Goal: Information Seeking & Learning: Compare options

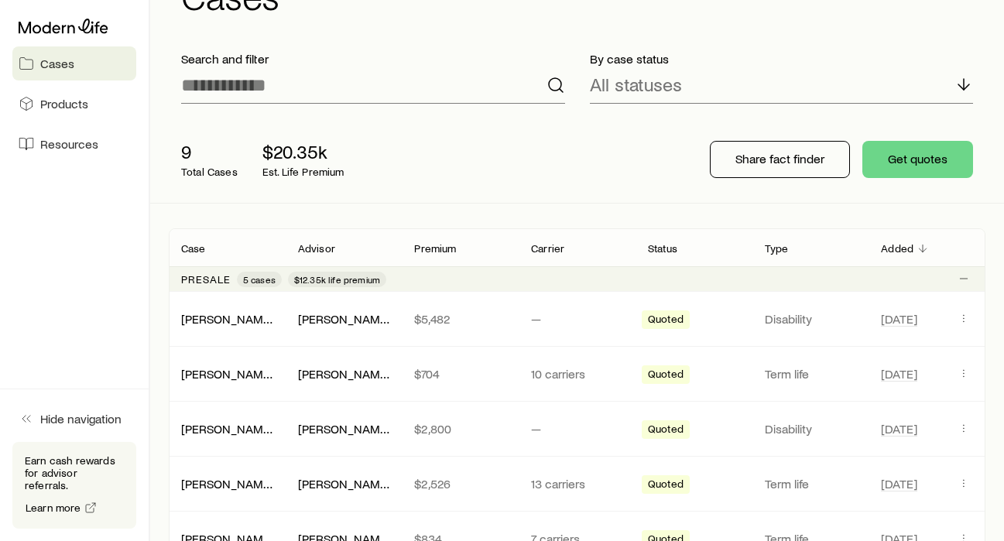
scroll to position [283, 0]
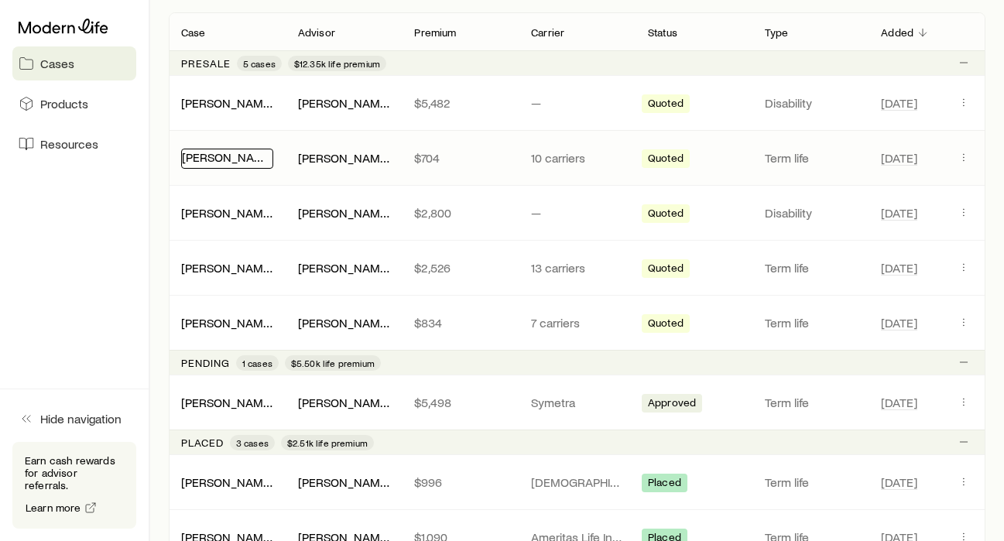
click at [222, 163] on link "[PERSON_NAME]" at bounding box center [228, 156] width 93 height 15
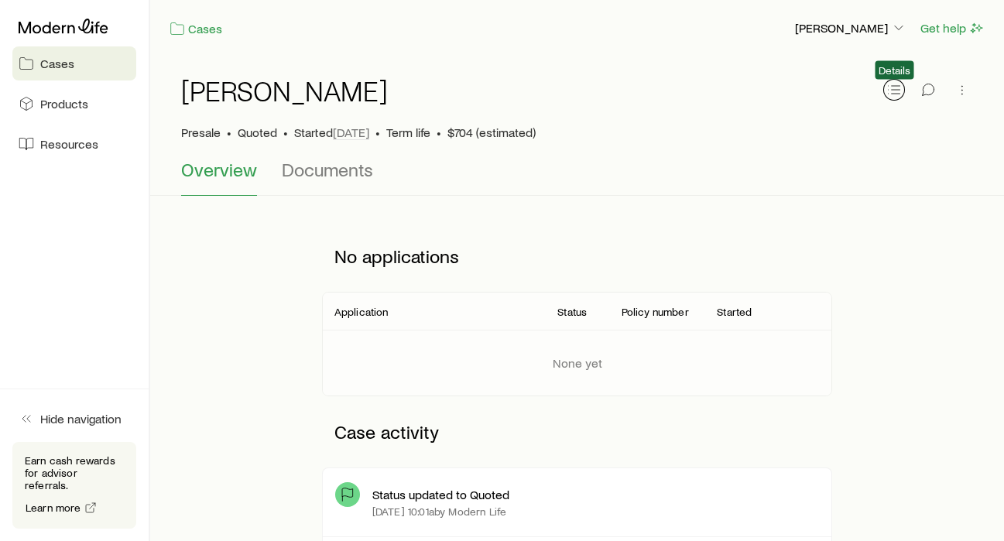
click at [885, 90] on button "button" at bounding box center [894, 90] width 22 height 22
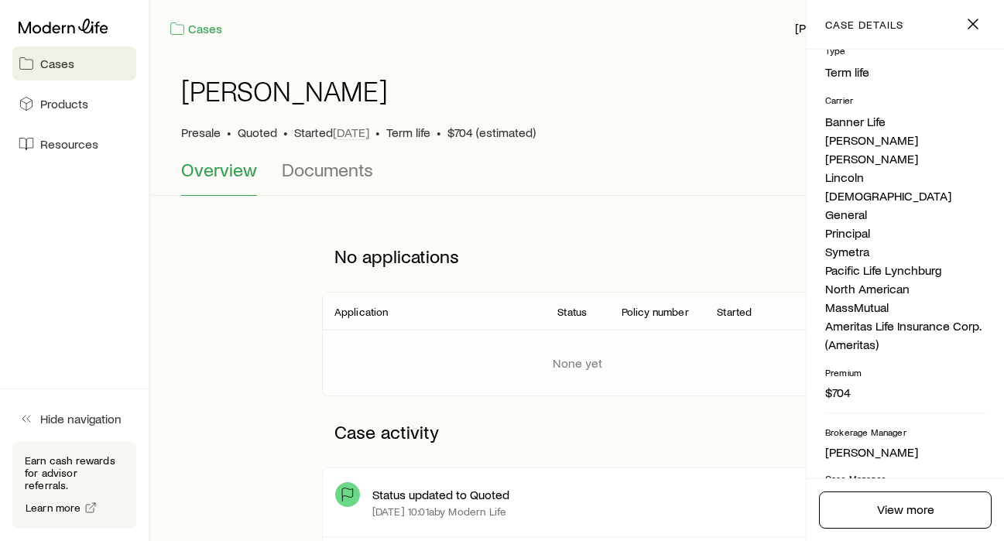
scroll to position [387, 0]
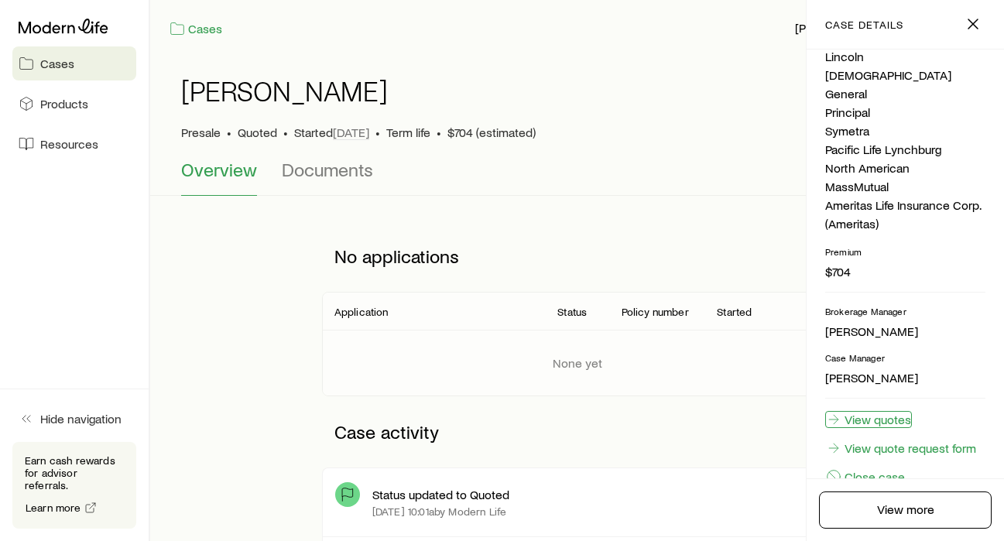
click at [842, 411] on link "View quotes" at bounding box center [868, 419] width 87 height 17
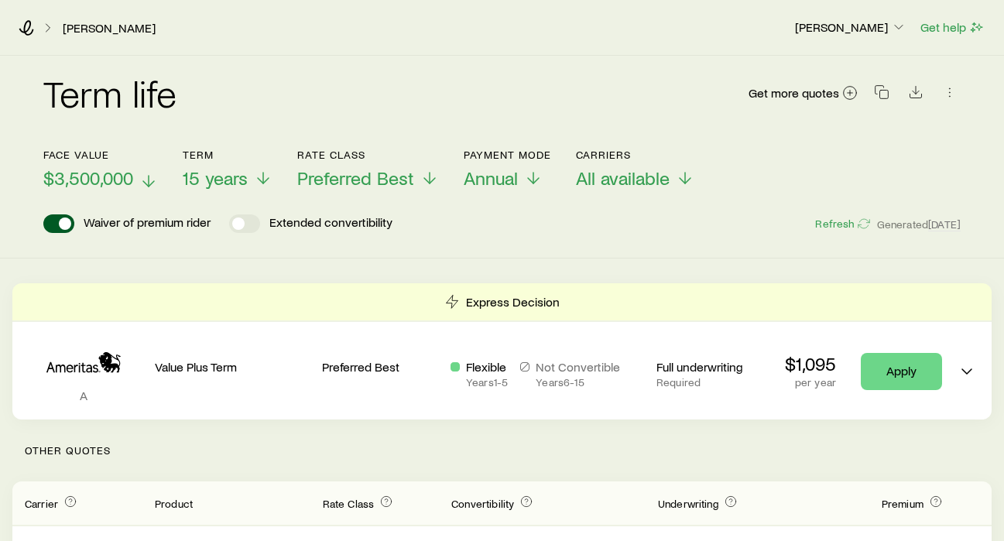
click at [125, 182] on span "$3,500,000" at bounding box center [88, 178] width 90 height 22
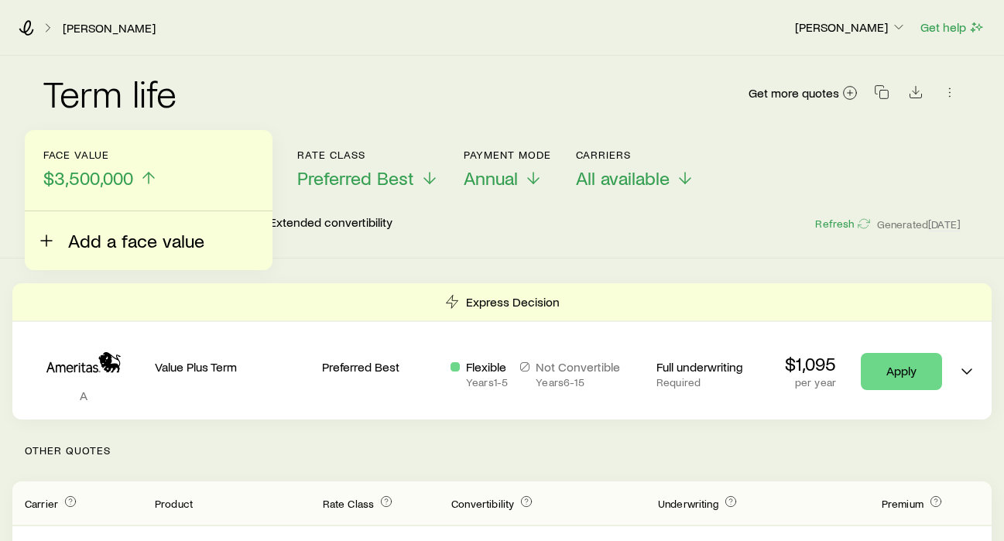
click at [94, 234] on span "Add a face value" at bounding box center [136, 241] width 136 height 22
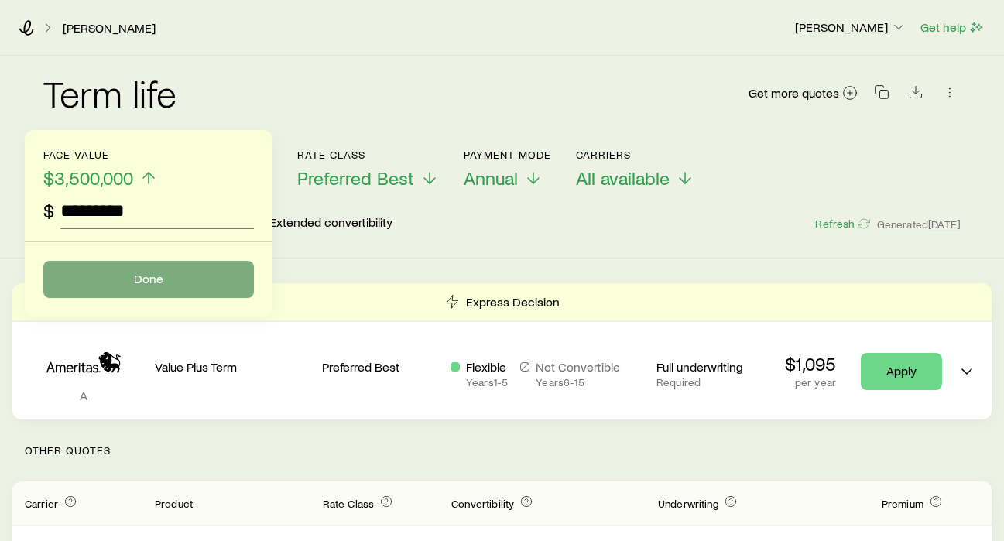
type input "*********"
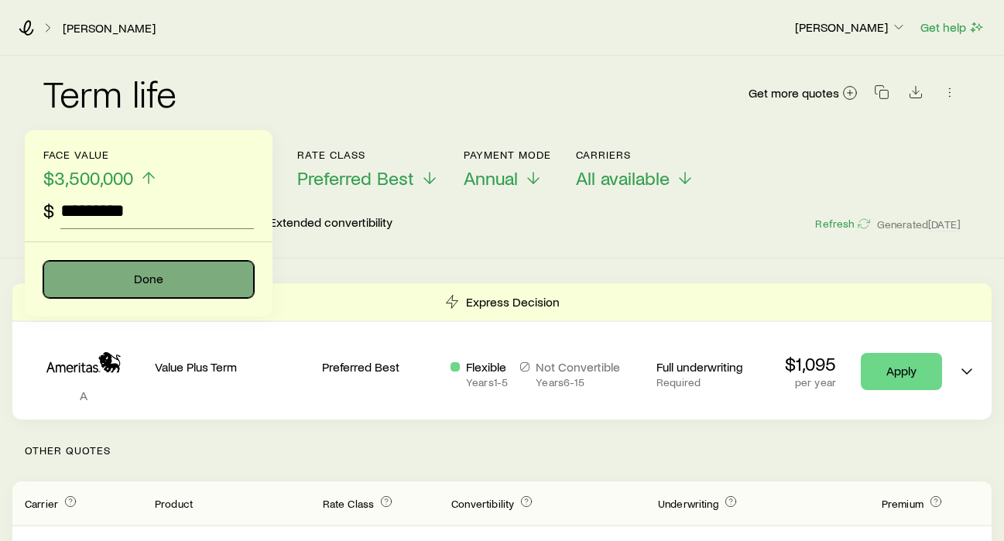
click at [105, 280] on button "Done" at bounding box center [148, 279] width 211 height 37
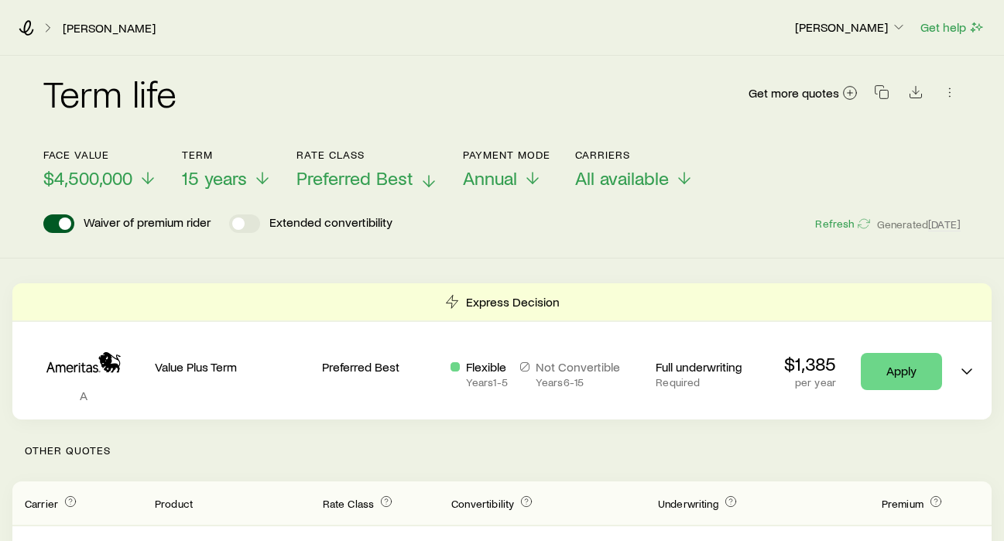
click at [321, 184] on span "Preferred Best" at bounding box center [355, 178] width 117 height 22
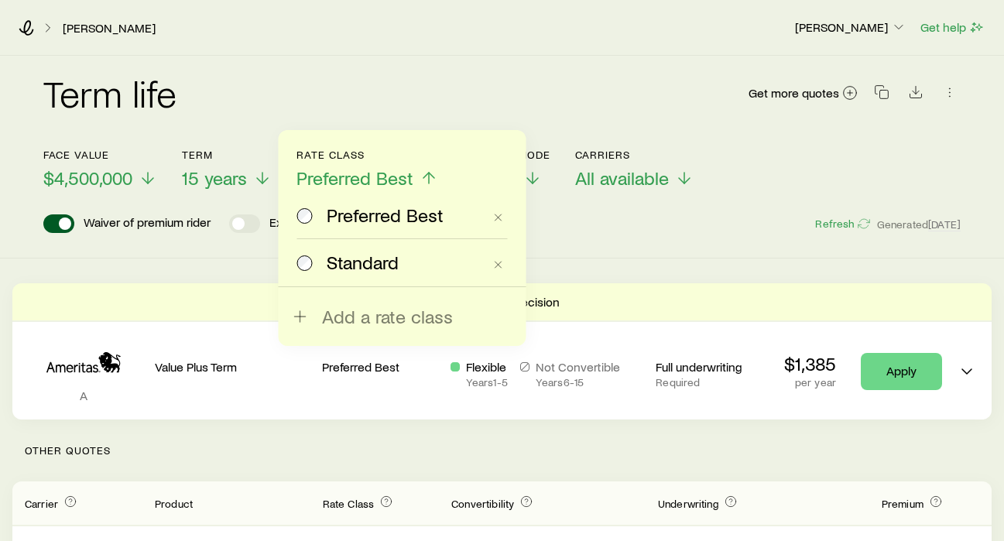
click at [310, 273] on span at bounding box center [305, 263] width 17 height 22
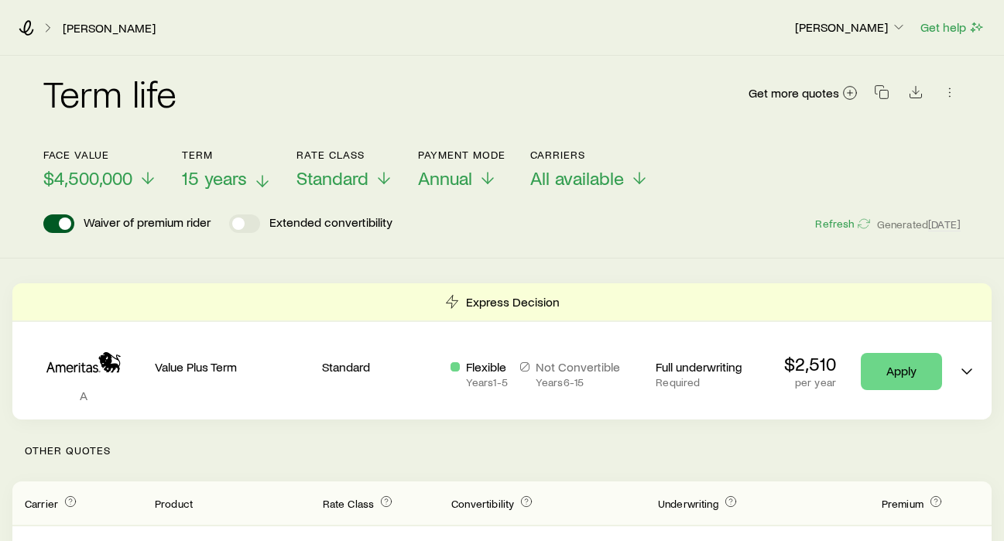
click at [201, 184] on span "15 years" at bounding box center [214, 178] width 65 height 22
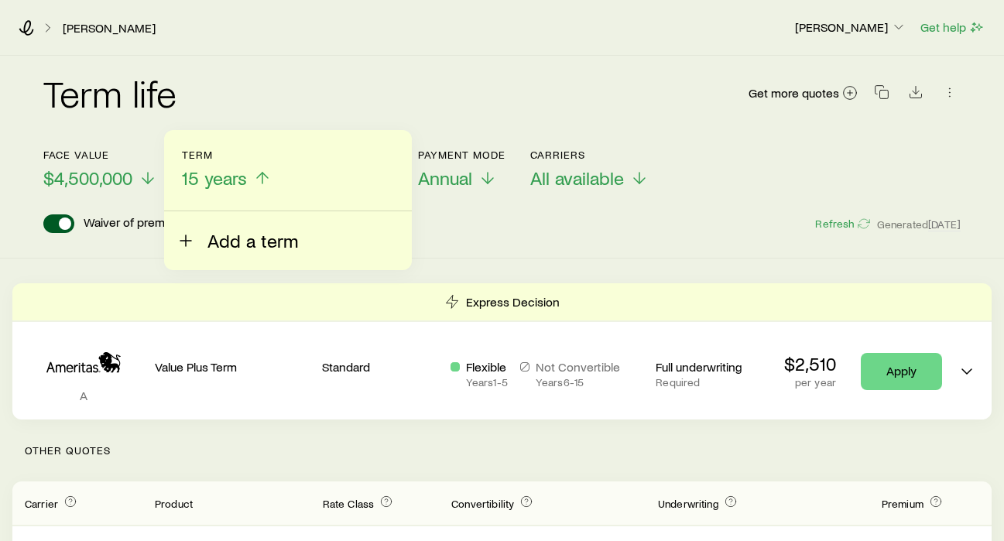
click at [222, 248] on span "Add a term" at bounding box center [253, 241] width 91 height 22
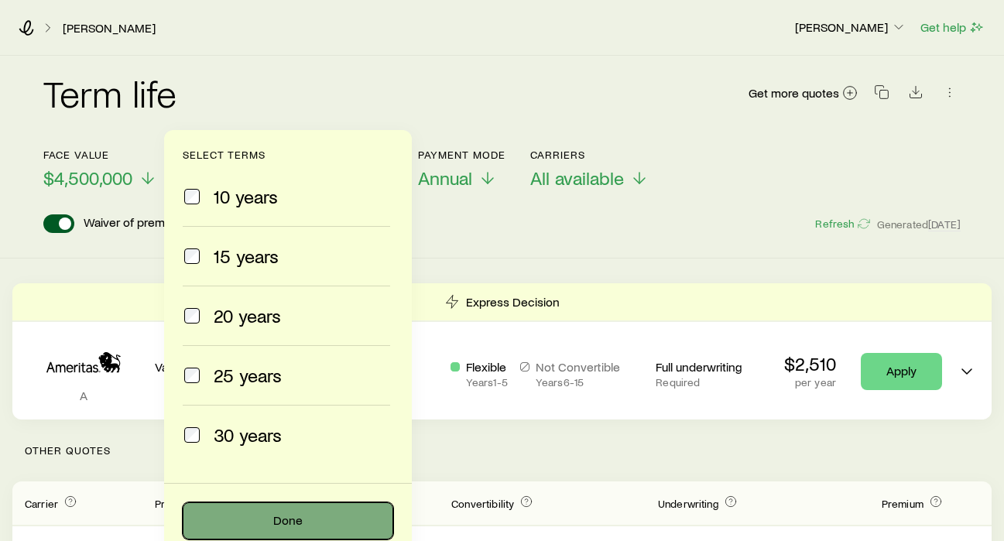
click at [242, 509] on button "Done" at bounding box center [288, 521] width 211 height 37
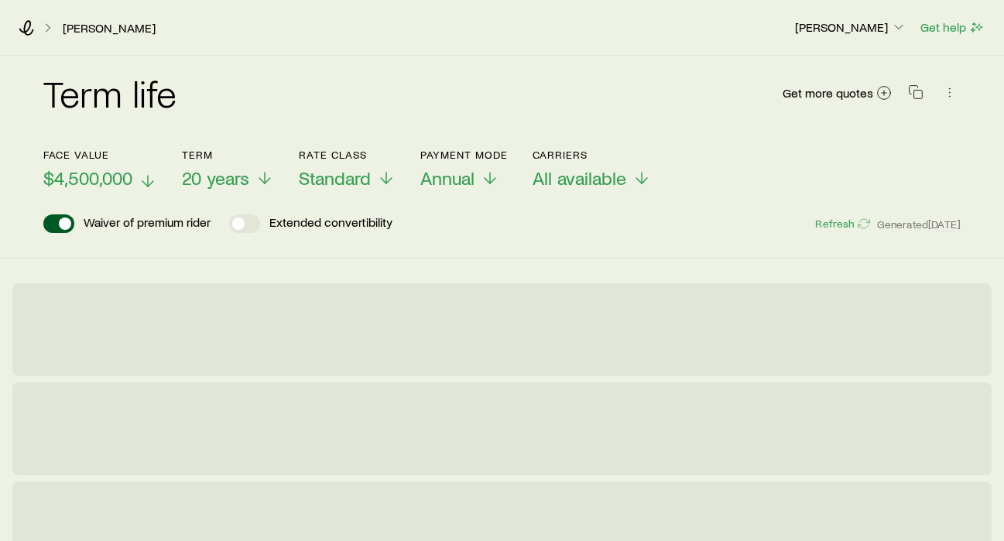
click at [87, 182] on span "$4,500,000" at bounding box center [87, 178] width 89 height 22
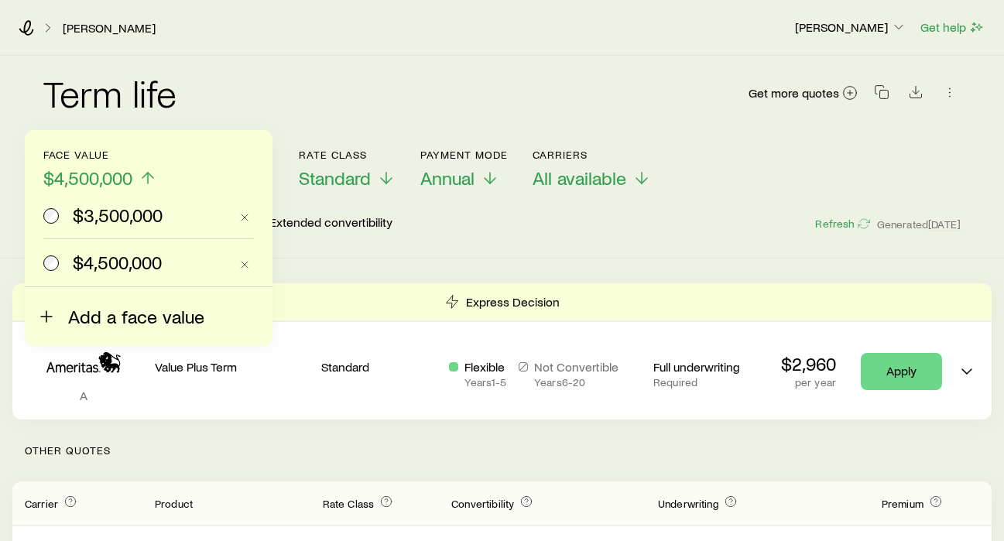
click at [105, 328] on span "Add a face value" at bounding box center [136, 317] width 136 height 22
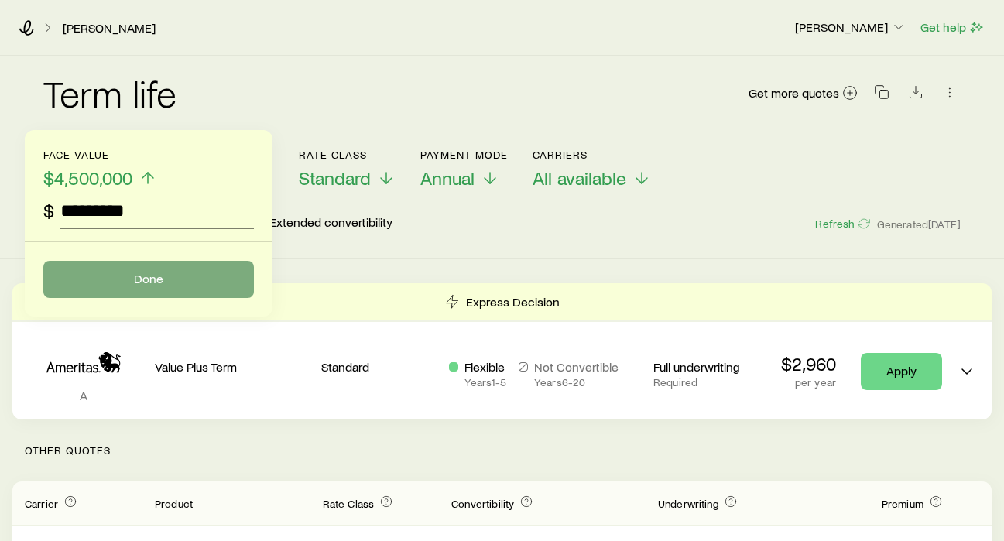
type input "*********"
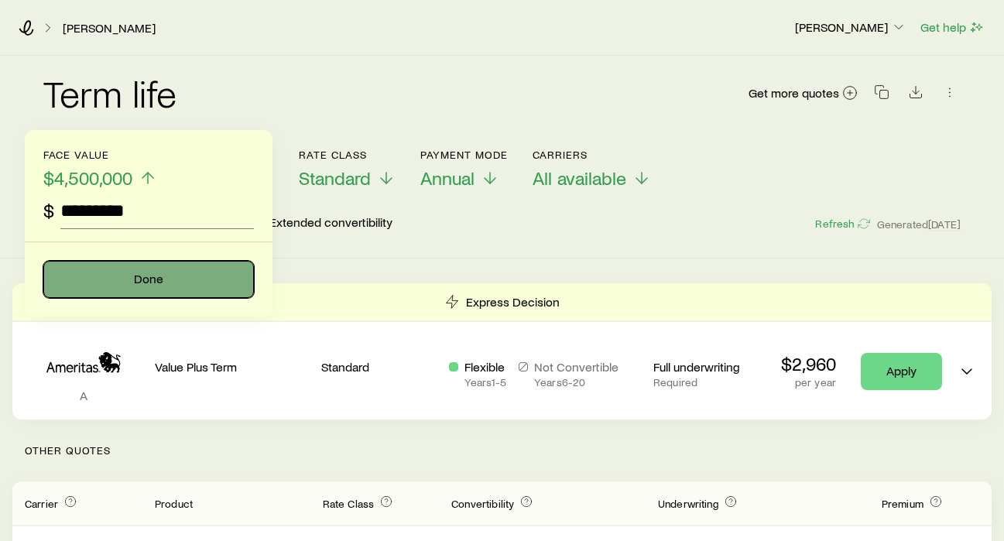
click at [141, 277] on button "Done" at bounding box center [148, 279] width 211 height 37
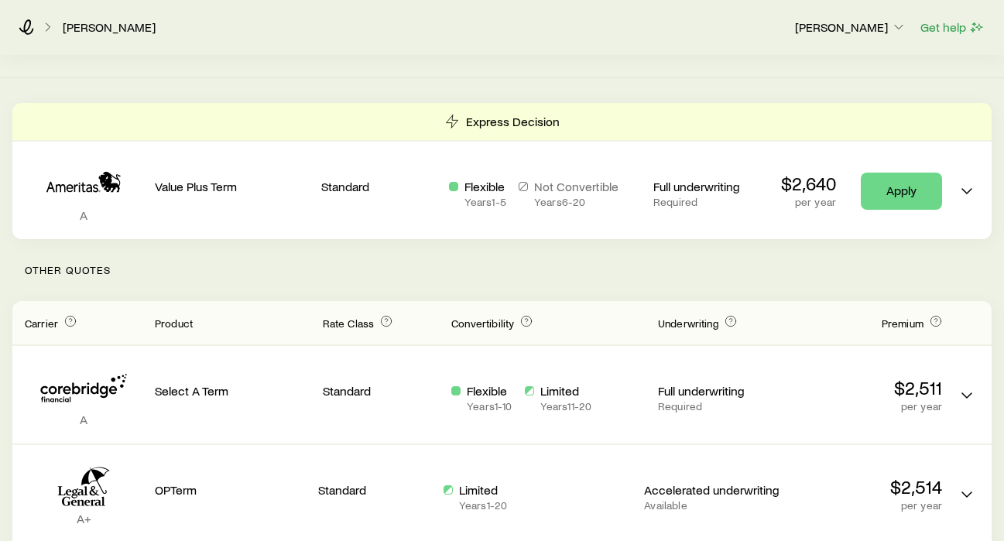
scroll to position [56, 0]
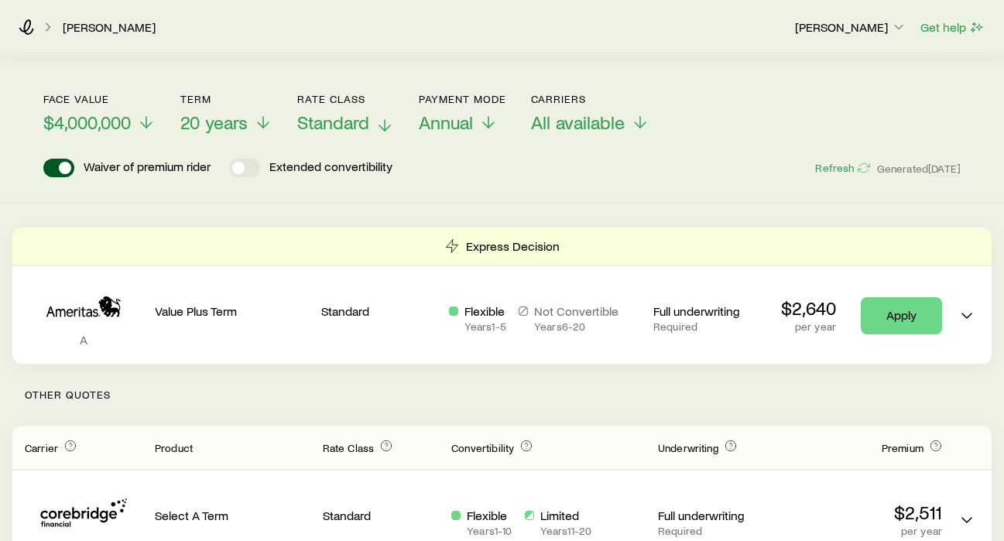
click at [333, 131] on span "Standard" at bounding box center [333, 123] width 72 height 22
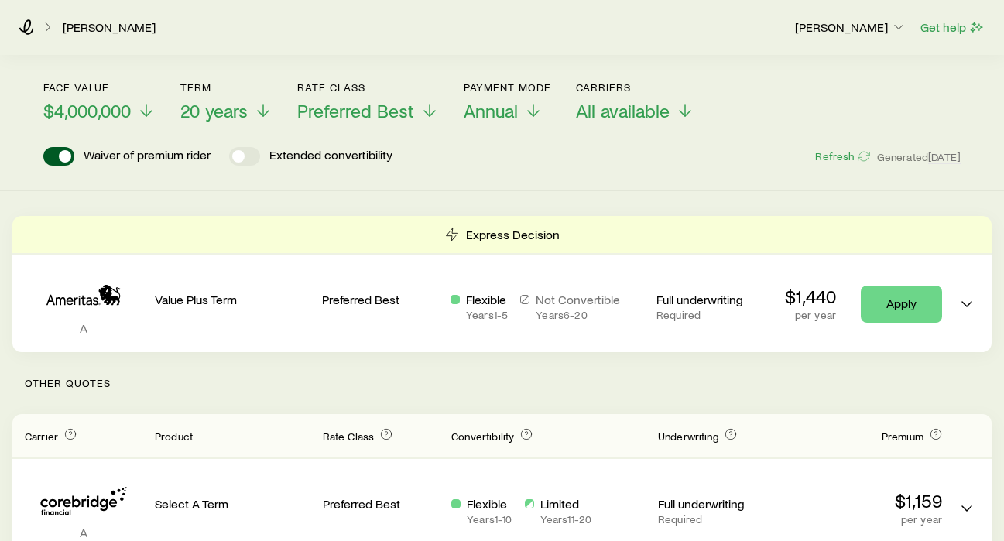
scroll to position [83, 0]
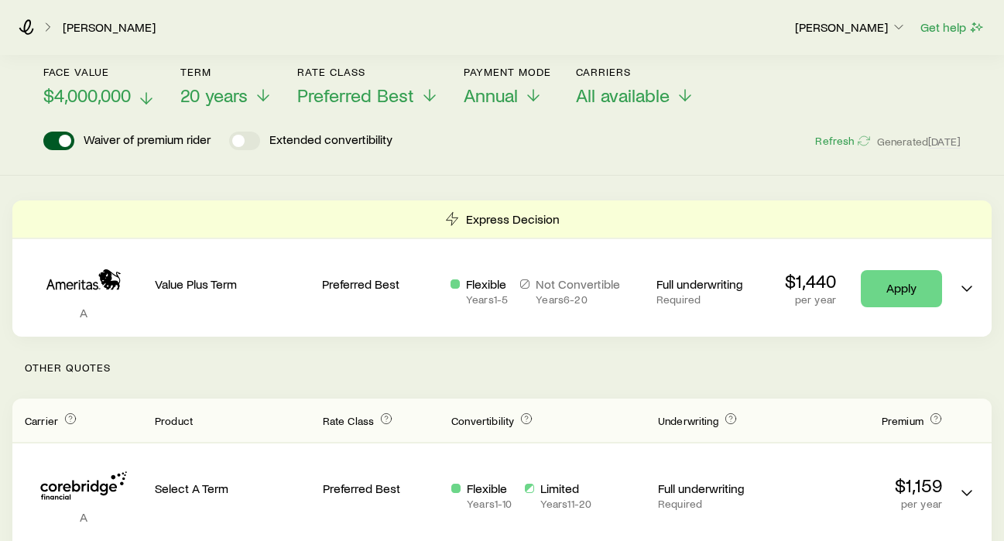
click at [82, 95] on span "$4,000,000" at bounding box center [86, 95] width 87 height 22
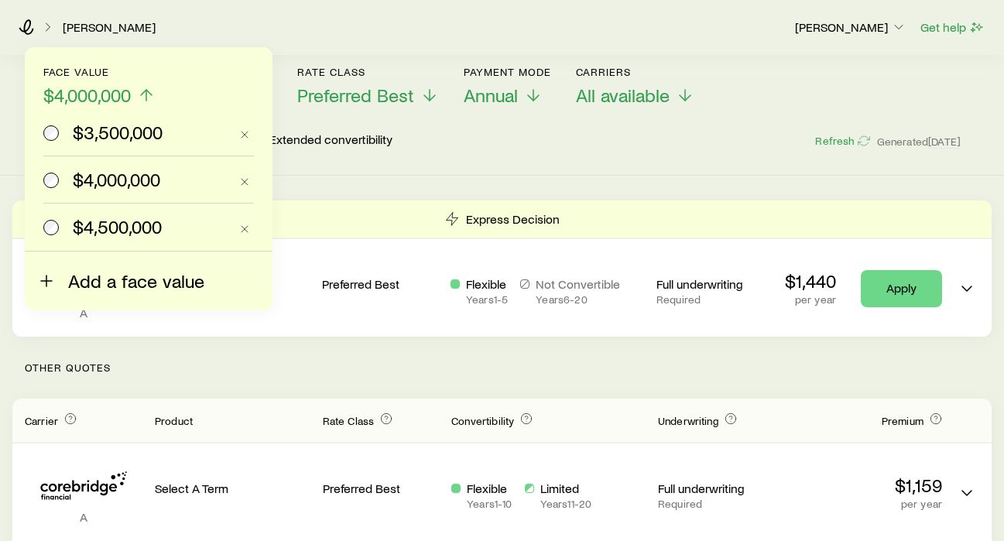
click at [133, 292] on span "Add a face value" at bounding box center [136, 281] width 136 height 22
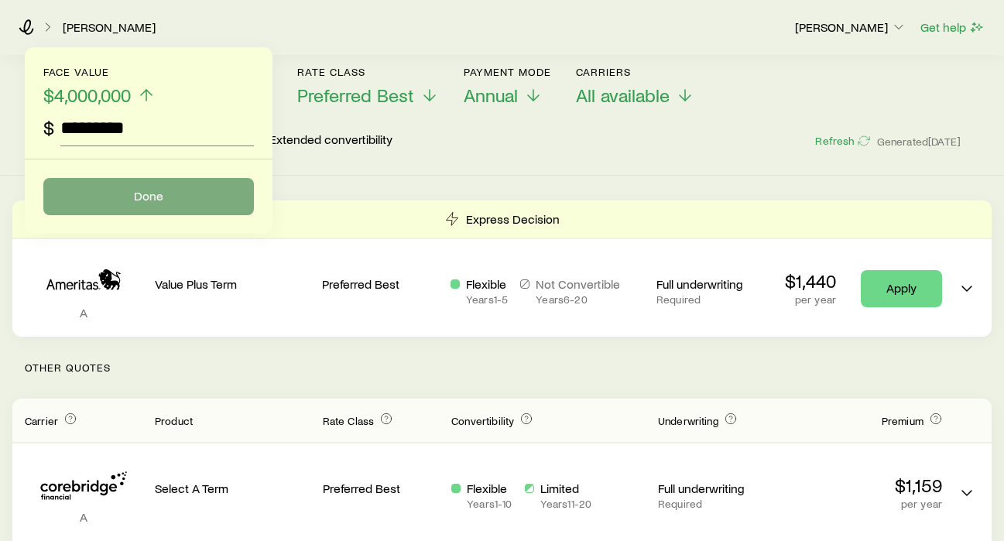
type input "*********"
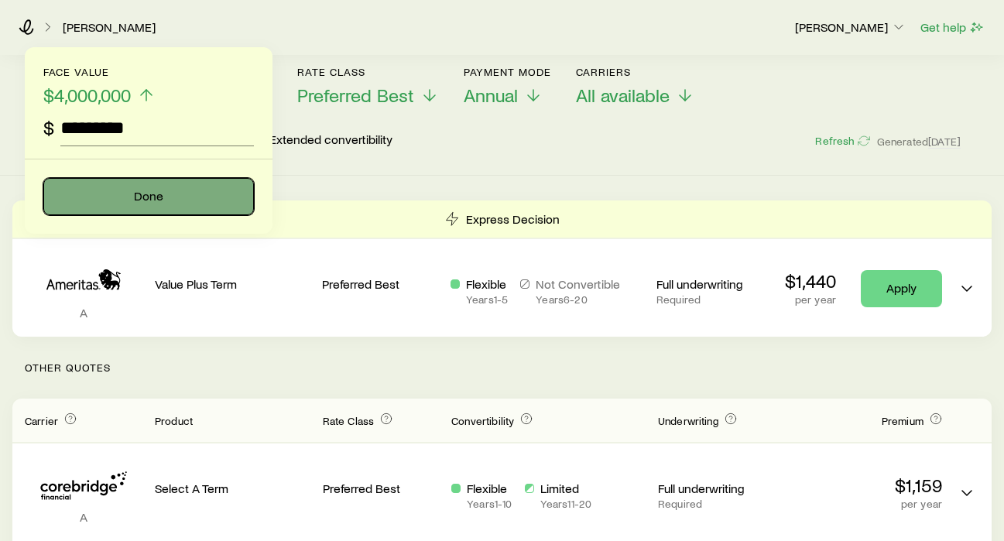
click at [145, 193] on button "Done" at bounding box center [148, 196] width 211 height 37
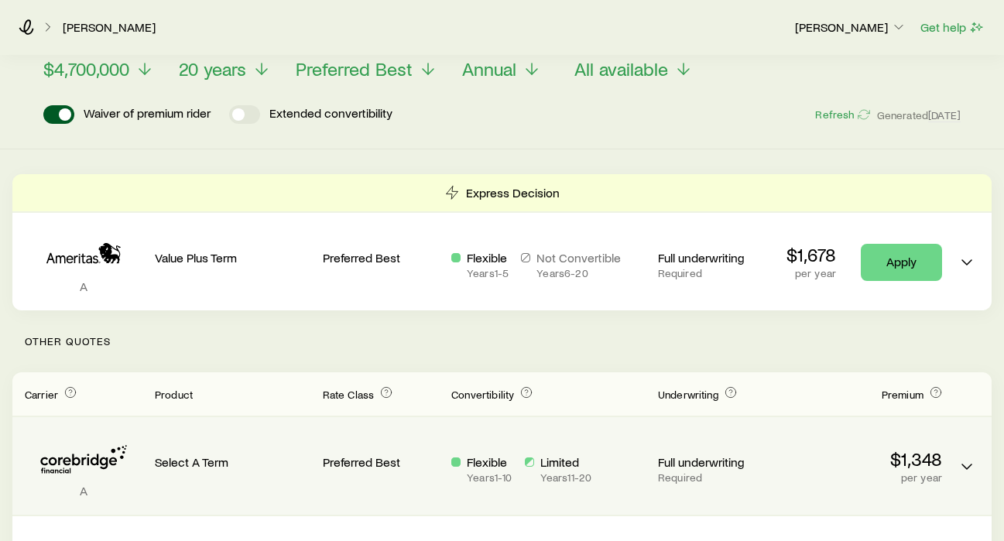
scroll to position [14, 0]
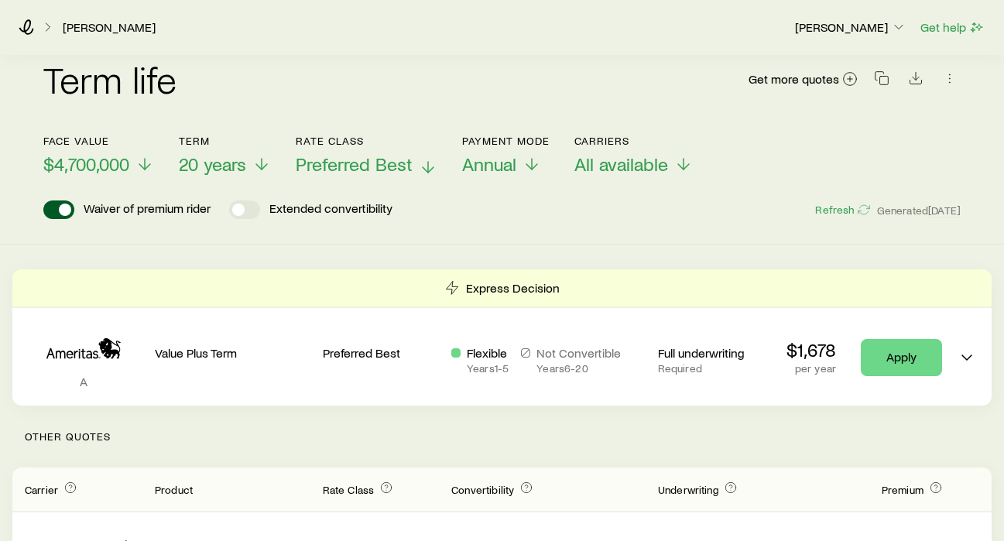
click at [383, 163] on span "Preferred Best" at bounding box center [354, 164] width 117 height 22
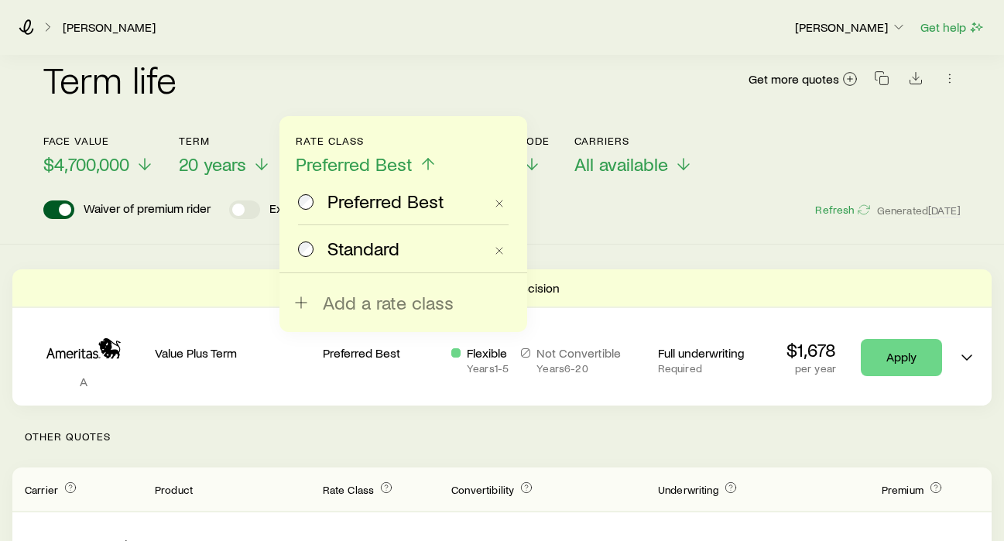
click at [314, 259] on span at bounding box center [306, 249] width 17 height 22
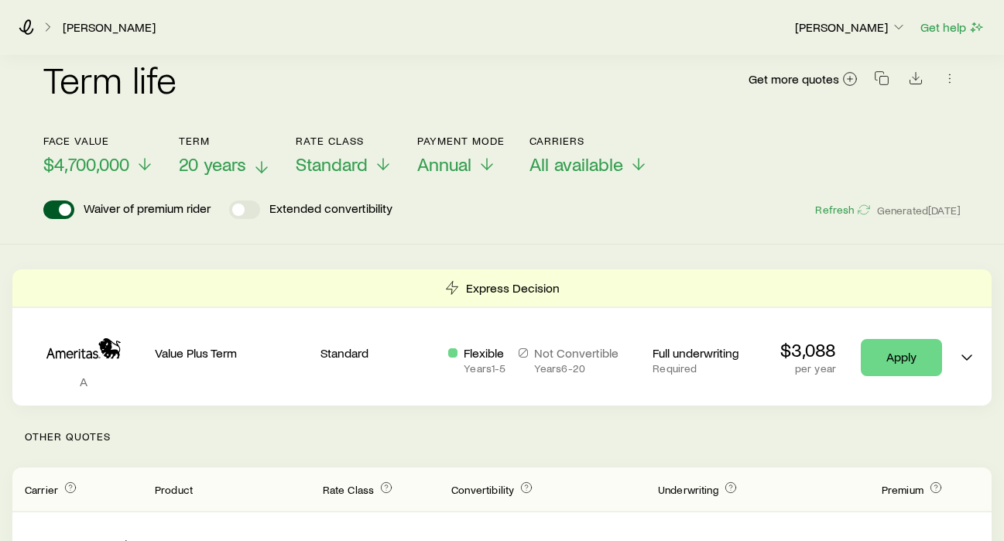
click at [211, 168] on span "20 years" at bounding box center [212, 164] width 67 height 22
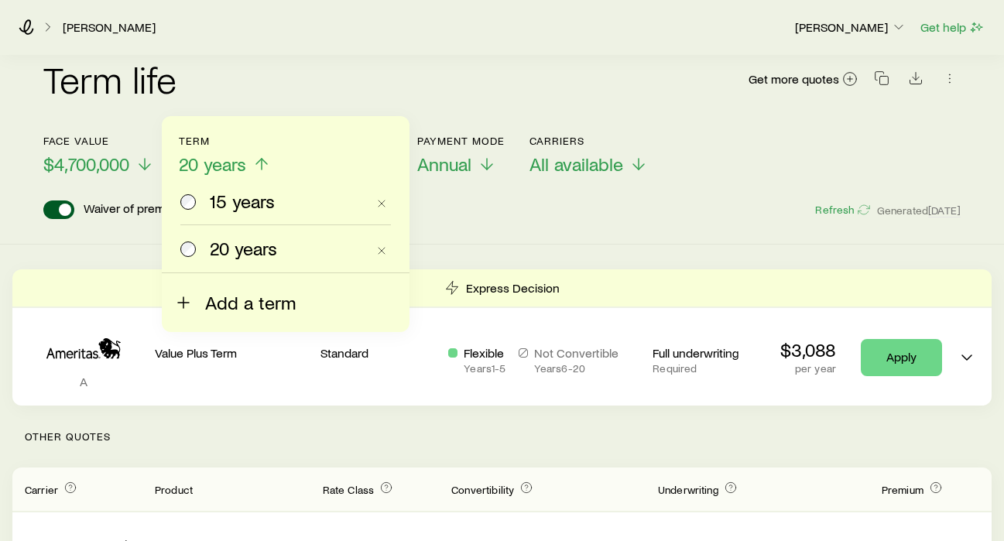
click at [222, 314] on span "Add a term" at bounding box center [250, 303] width 91 height 22
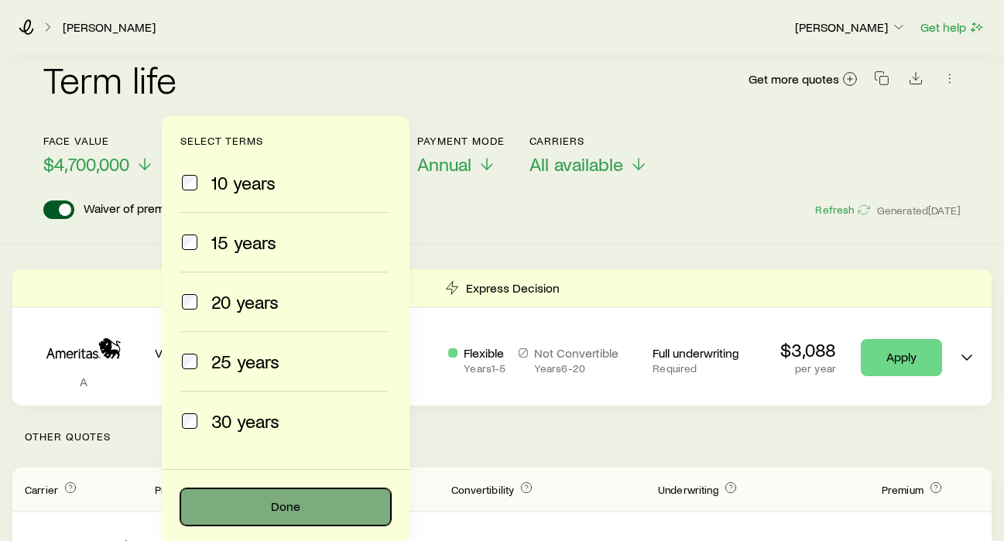
click at [271, 500] on button "Done" at bounding box center [285, 507] width 211 height 37
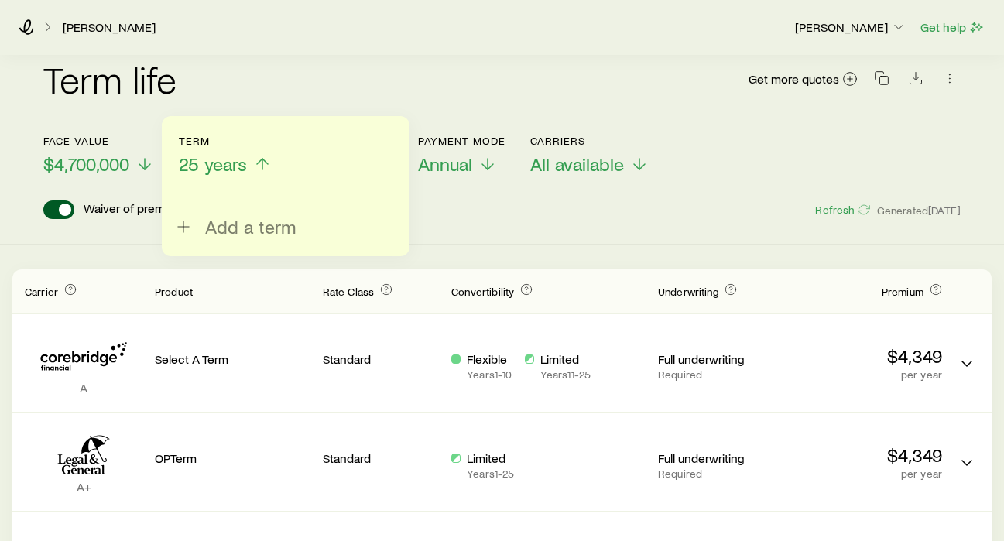
click at [468, 218] on div "Waiver of premium rider Extended convertibility Refresh Generated [DATE]" at bounding box center [502, 210] width 918 height 19
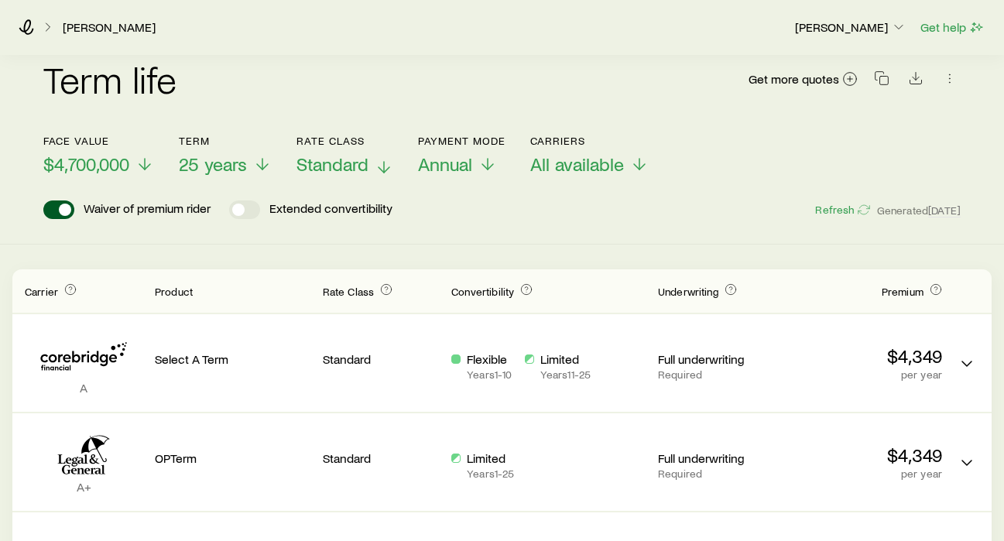
click at [342, 163] on span "Standard" at bounding box center [333, 164] width 72 height 22
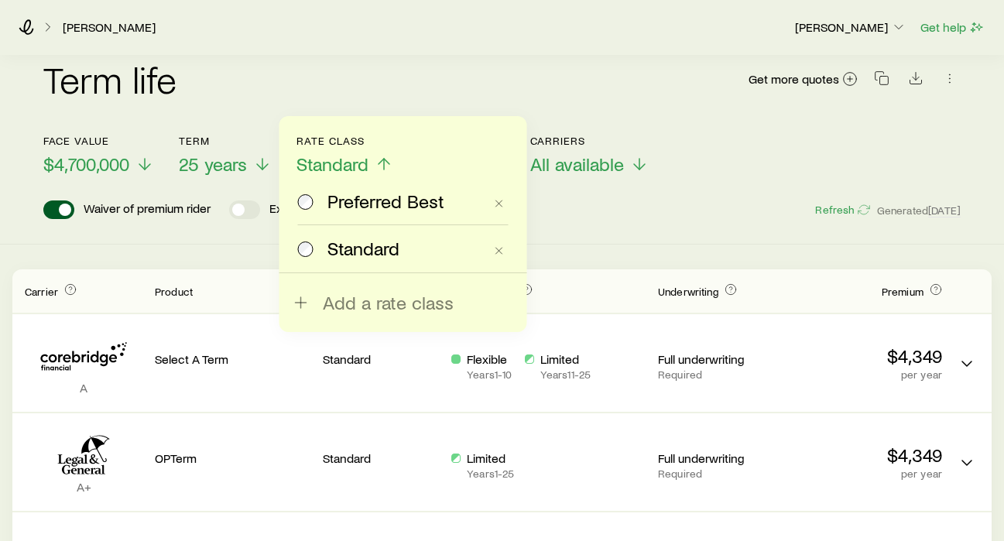
click at [312, 204] on span at bounding box center [306, 201] width 17 height 22
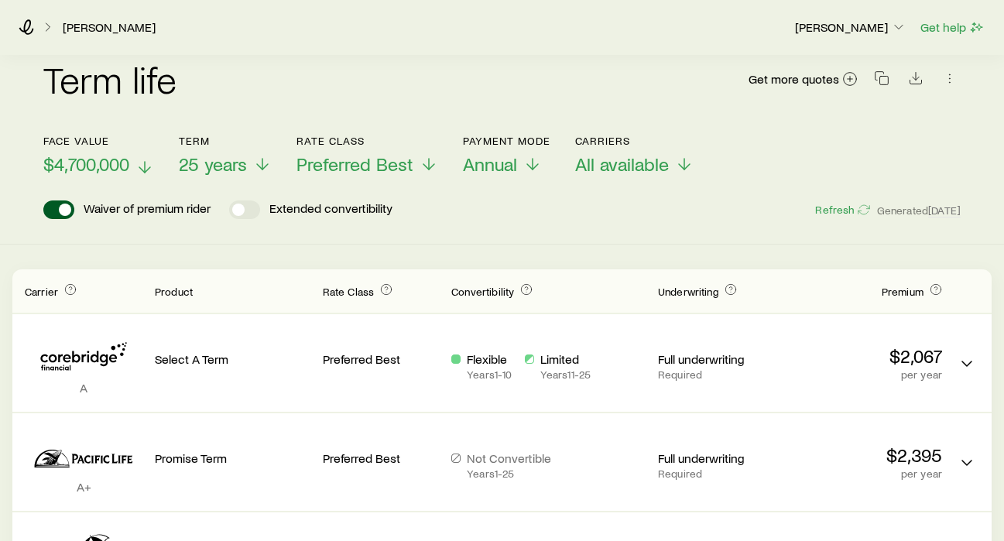
click at [122, 166] on span "$4,700,000" at bounding box center [86, 164] width 86 height 22
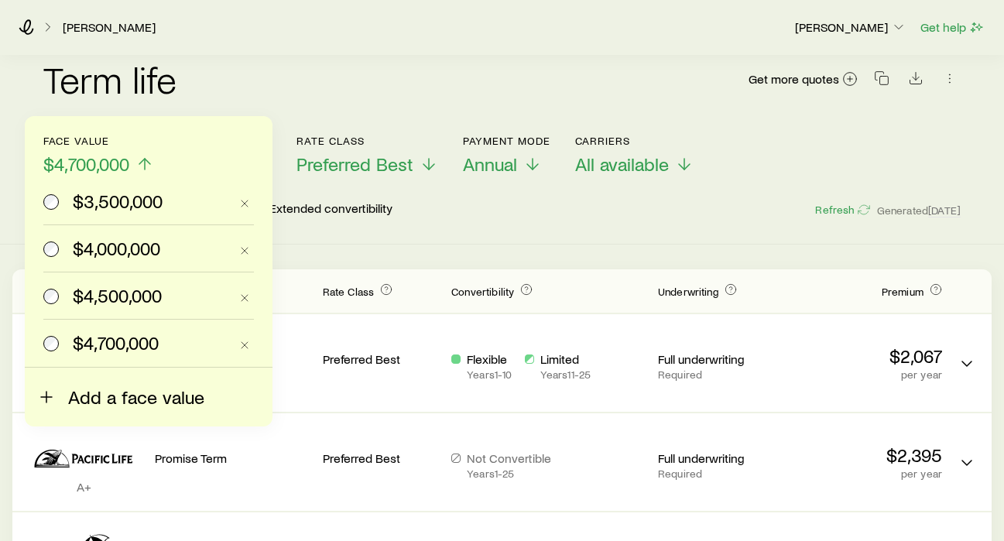
click at [83, 408] on span "Add a face value" at bounding box center [136, 397] width 136 height 22
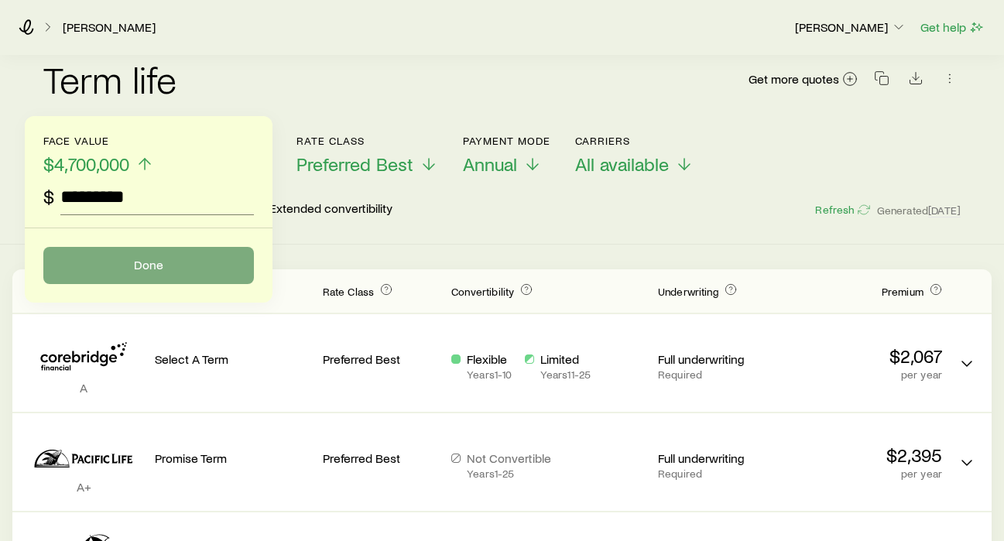
type input "*********"
click at [182, 264] on button "Done" at bounding box center [148, 265] width 211 height 37
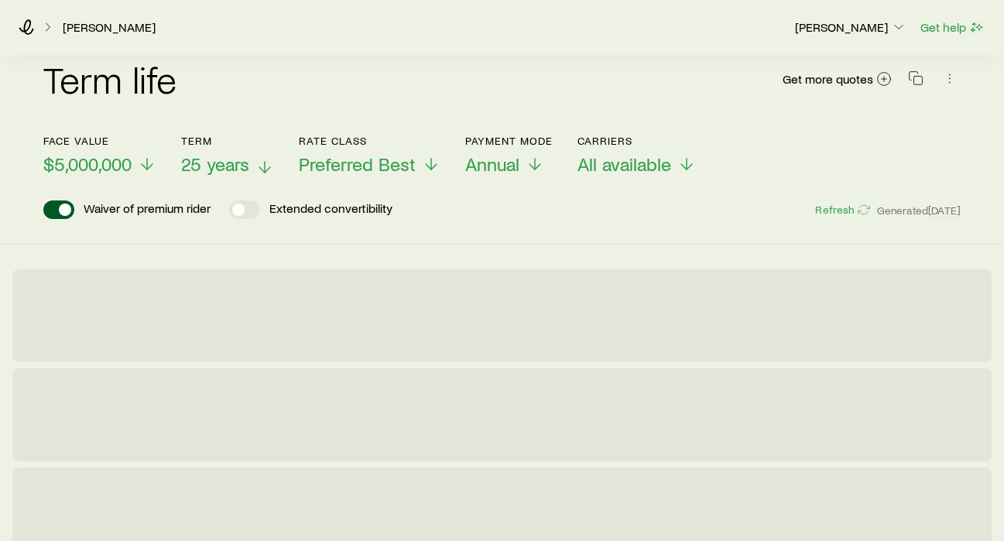
click at [241, 170] on span "25 years" at bounding box center [215, 164] width 68 height 22
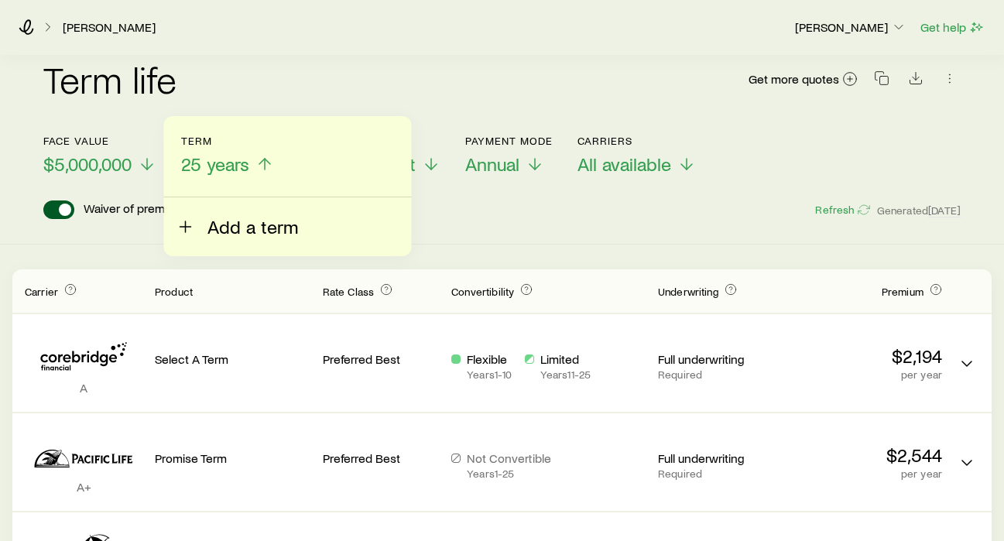
click at [225, 223] on span "Add a term" at bounding box center [253, 227] width 91 height 22
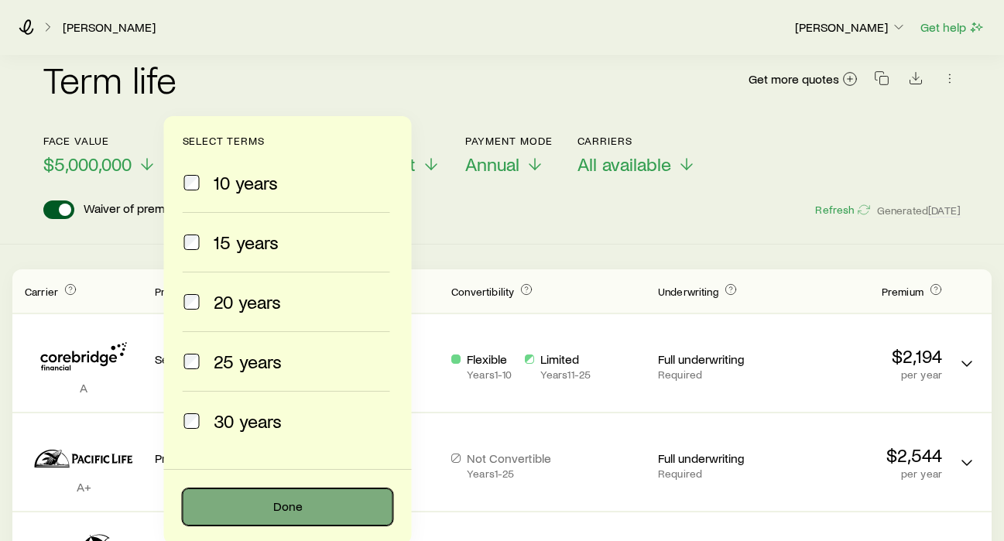
click at [255, 501] on button "Done" at bounding box center [288, 507] width 211 height 37
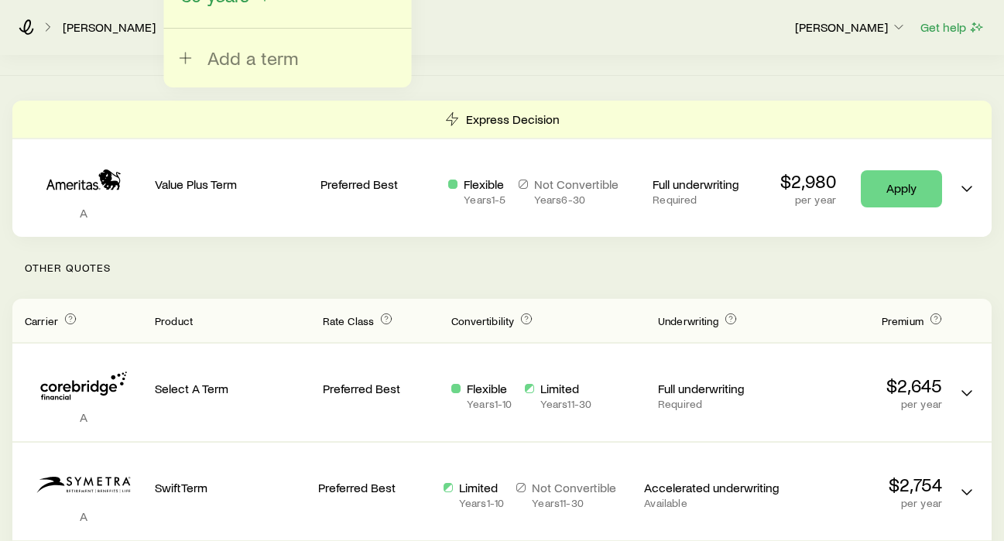
scroll to position [0, 0]
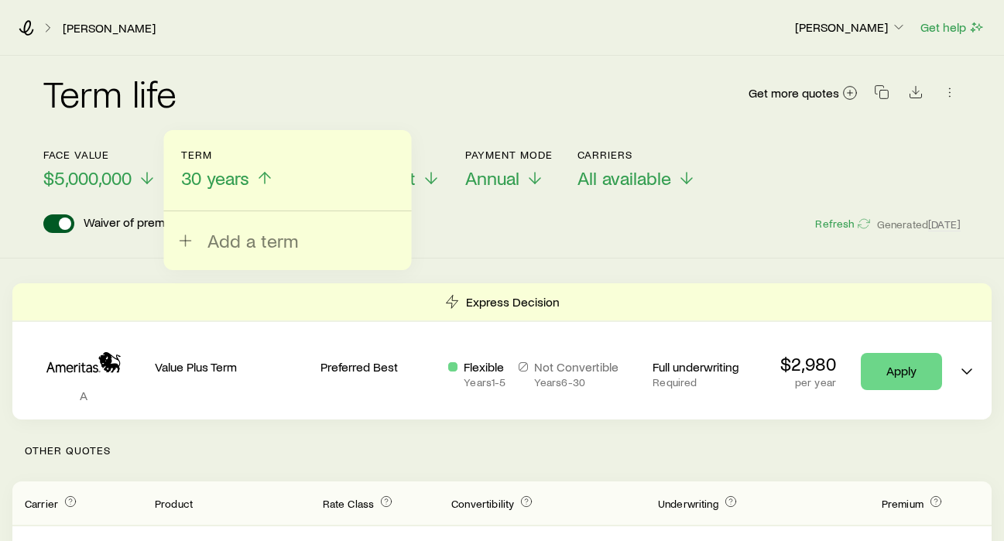
click at [447, 225] on div "Waiver of premium rider Extended convertibility Refresh Generated [DATE]" at bounding box center [502, 223] width 918 height 19
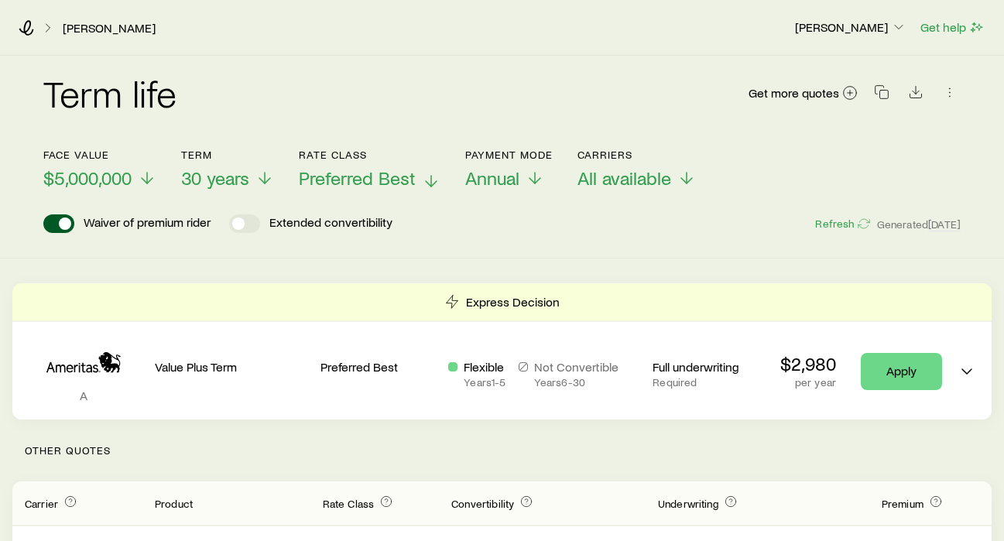
click at [405, 173] on span "Preferred Best" at bounding box center [357, 178] width 117 height 22
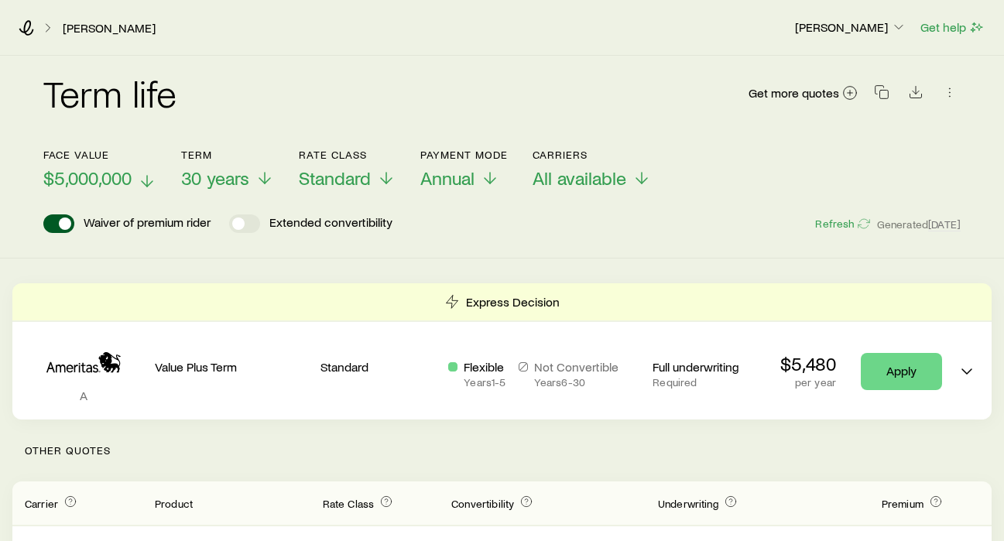
click at [88, 173] on span "$5,000,000" at bounding box center [87, 178] width 88 height 22
click at [232, 184] on span "30 years" at bounding box center [216, 178] width 68 height 22
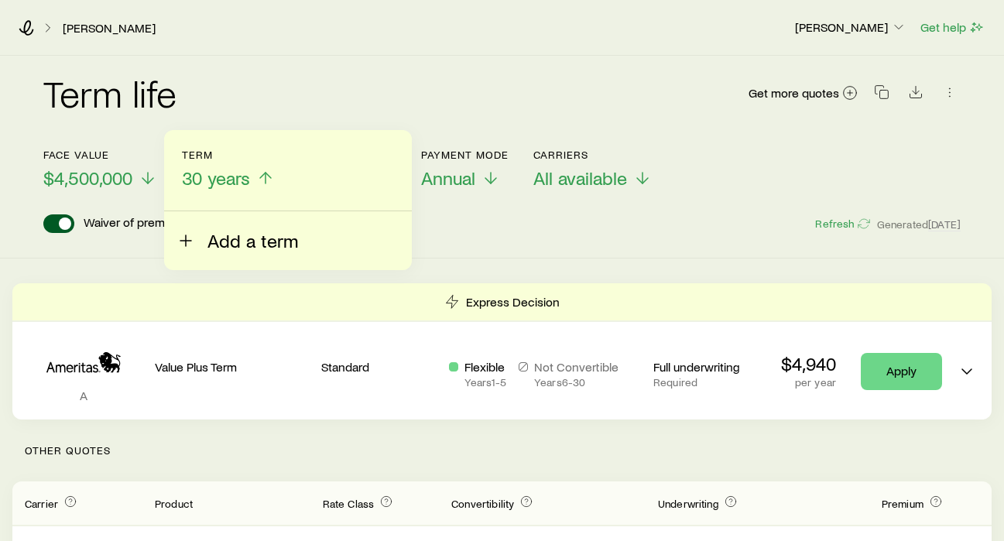
click at [229, 245] on span "Add a term" at bounding box center [253, 241] width 91 height 22
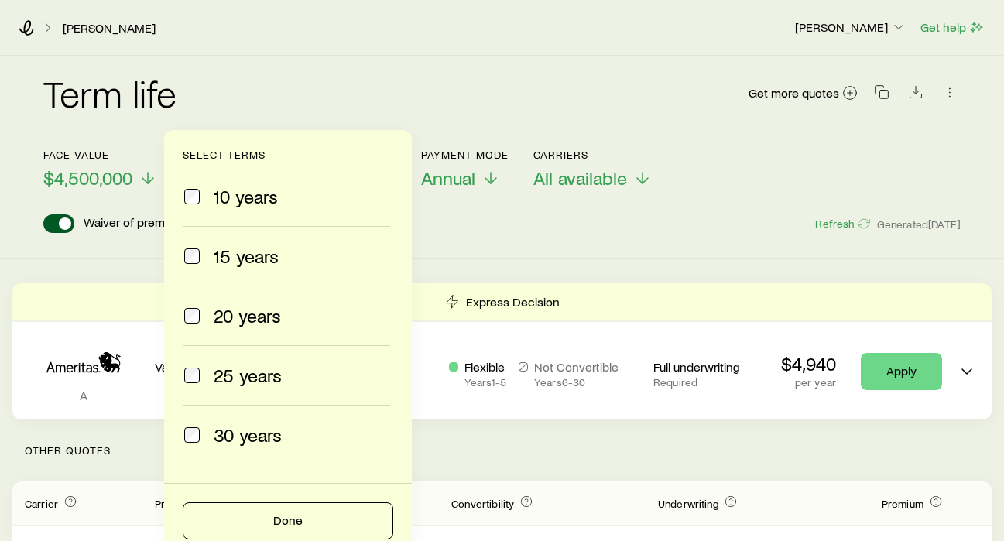
click at [194, 324] on span at bounding box center [192, 316] width 19 height 22
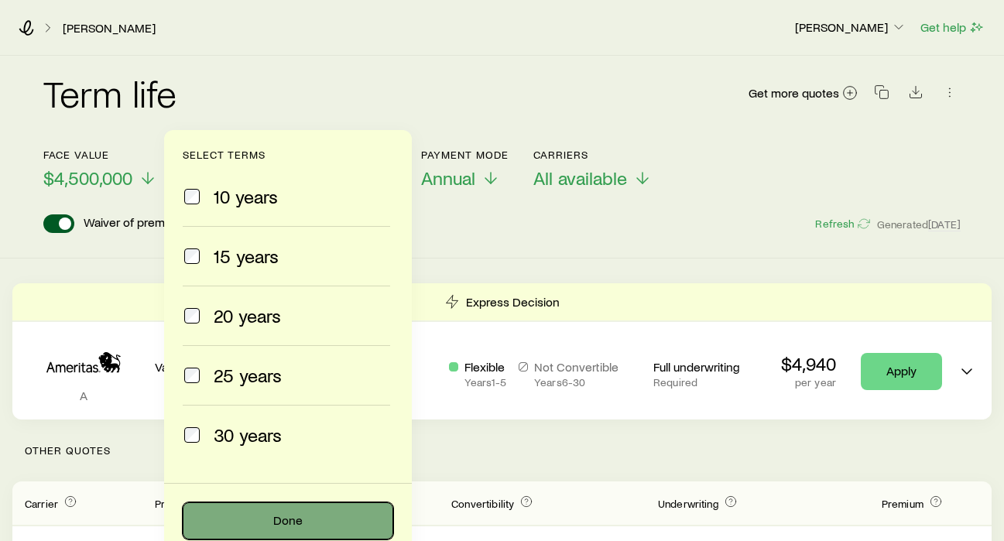
click at [306, 522] on button "Done" at bounding box center [288, 521] width 211 height 37
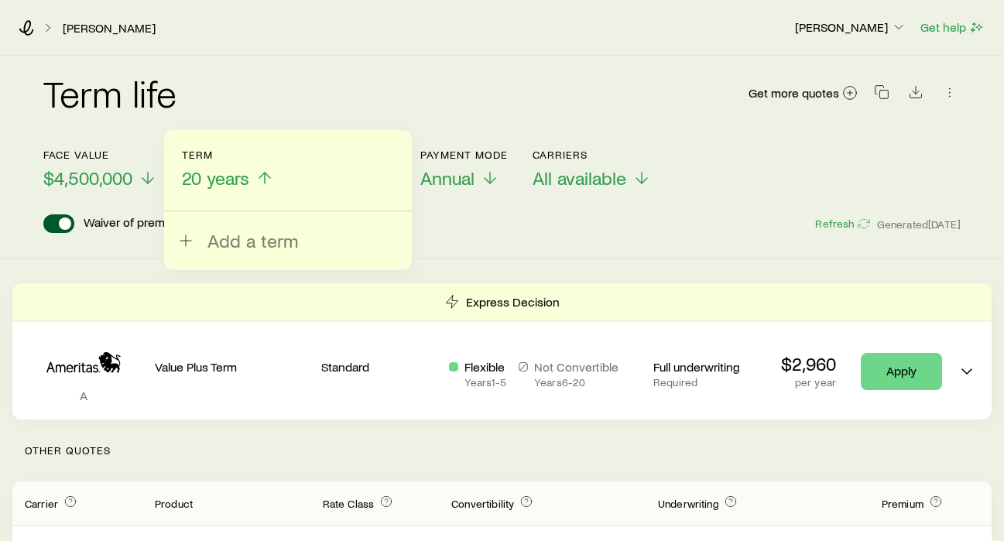
click at [469, 252] on div "Term life Get more quotes Face value $4,500,000 Term 20 years Add a term Rate C…" at bounding box center [502, 157] width 1004 height 203
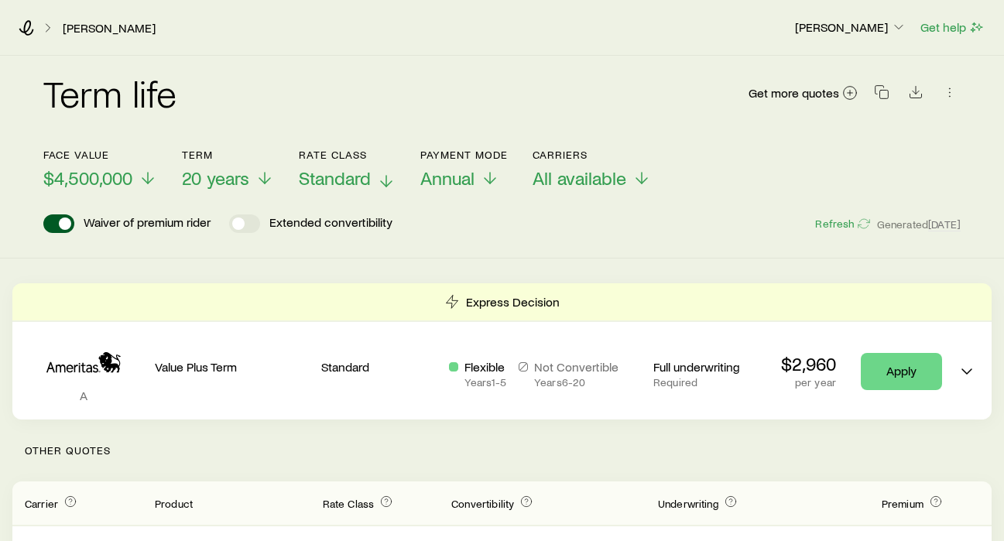
click at [347, 179] on span "Standard" at bounding box center [335, 178] width 72 height 22
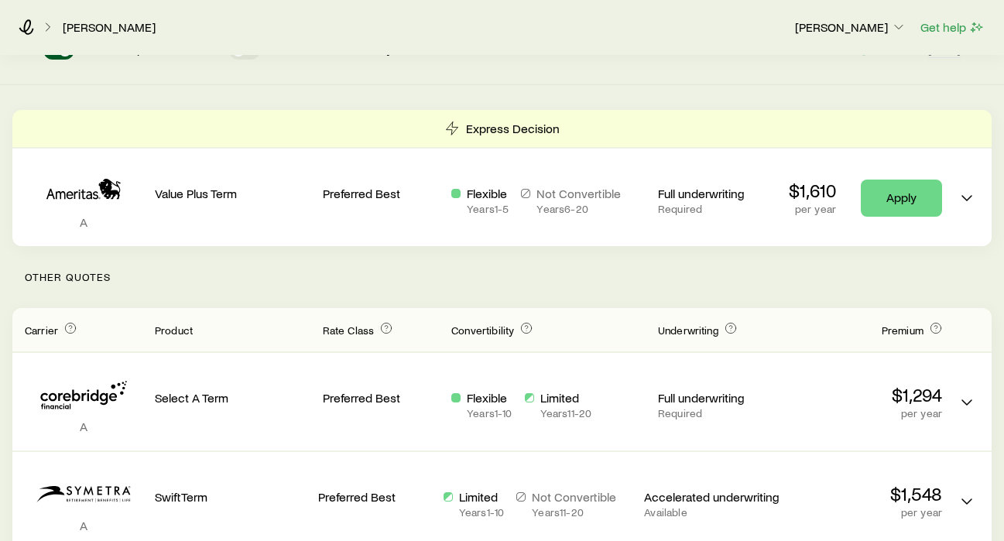
scroll to position [174, 0]
